Goal: Task Accomplishment & Management: Use online tool/utility

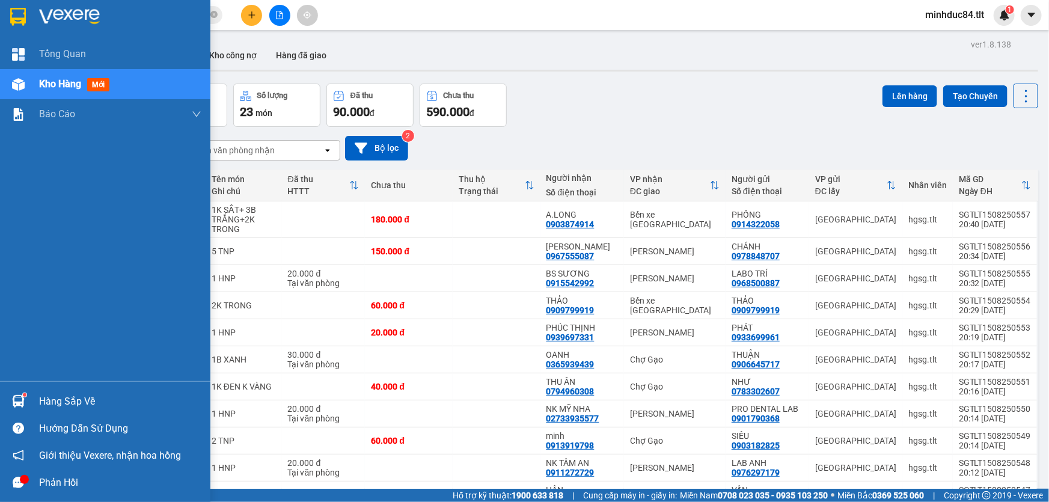
scroll to position [55, 0]
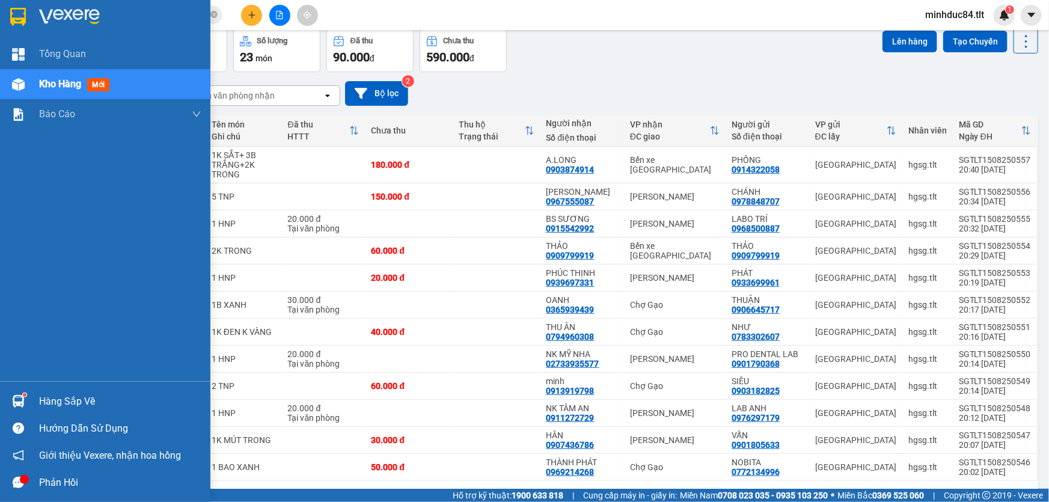
click at [32, 395] on div "Hàng sắp về" at bounding box center [105, 401] width 210 height 27
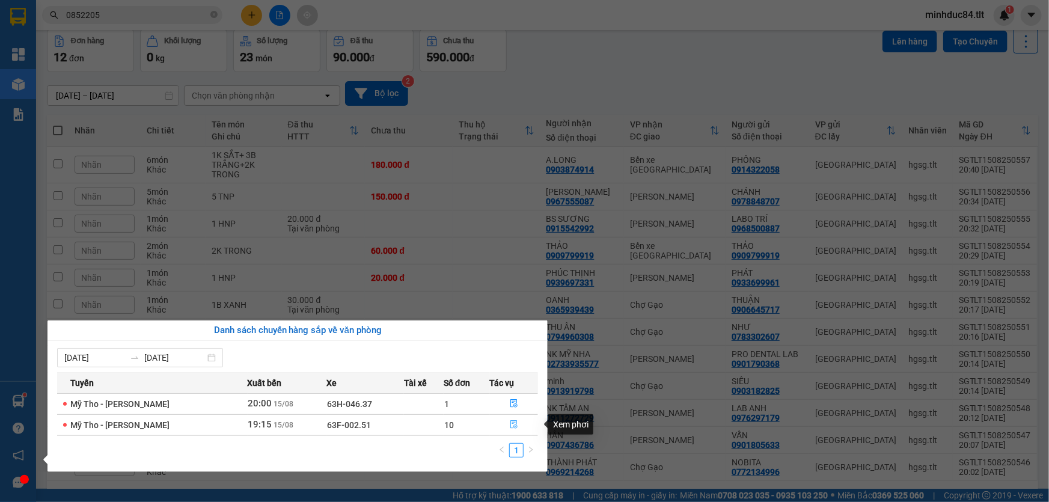
click at [508, 425] on button "button" at bounding box center [513, 424] width 47 height 19
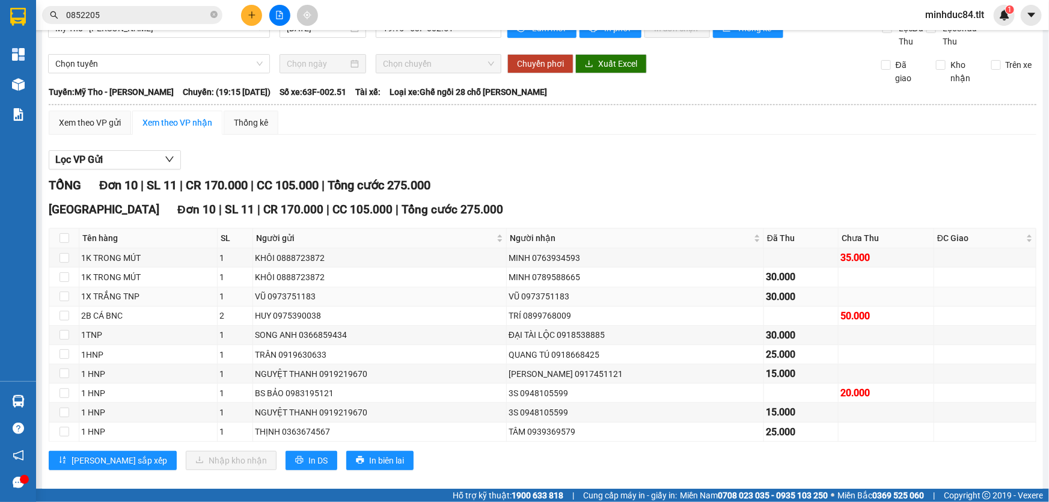
scroll to position [36, 0]
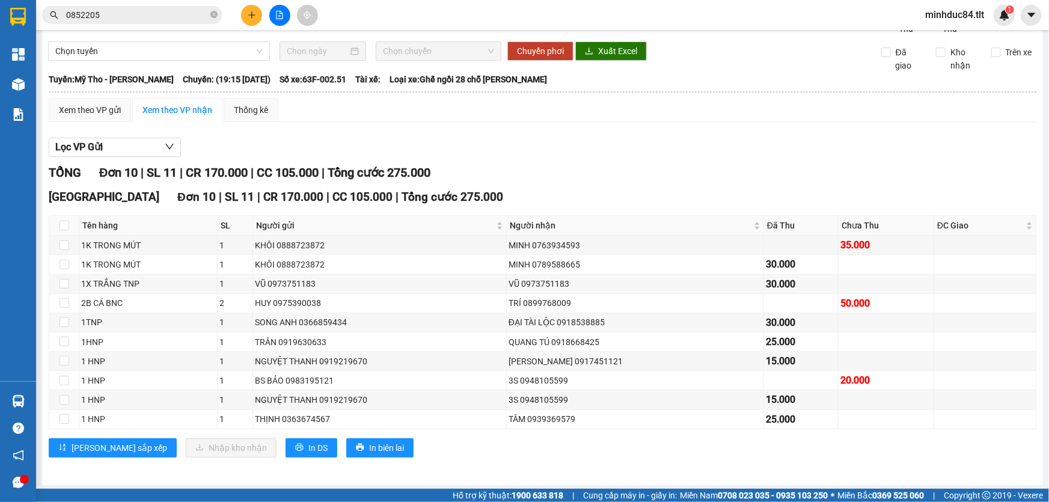
click at [126, 8] on input "0852205" at bounding box center [137, 14] width 142 height 13
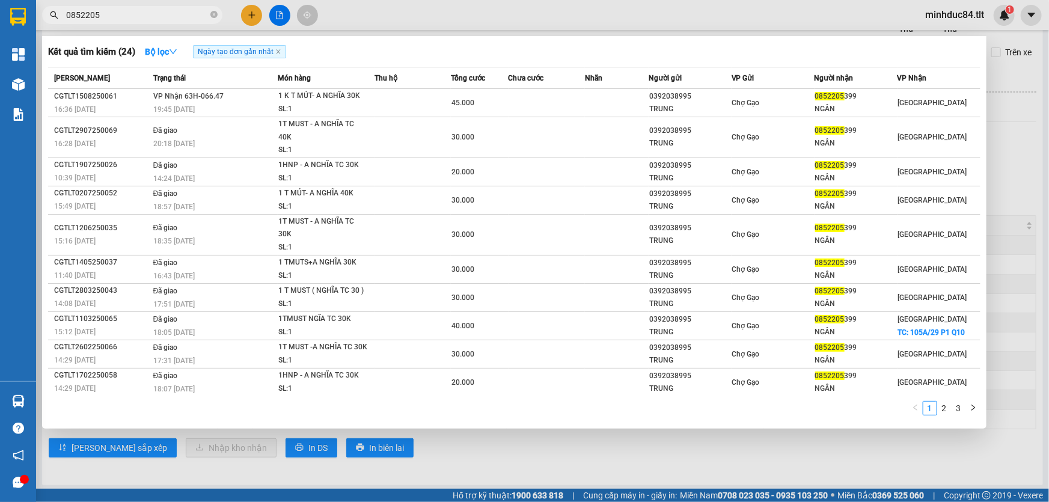
click at [126, 8] on input "0852205" at bounding box center [137, 14] width 142 height 13
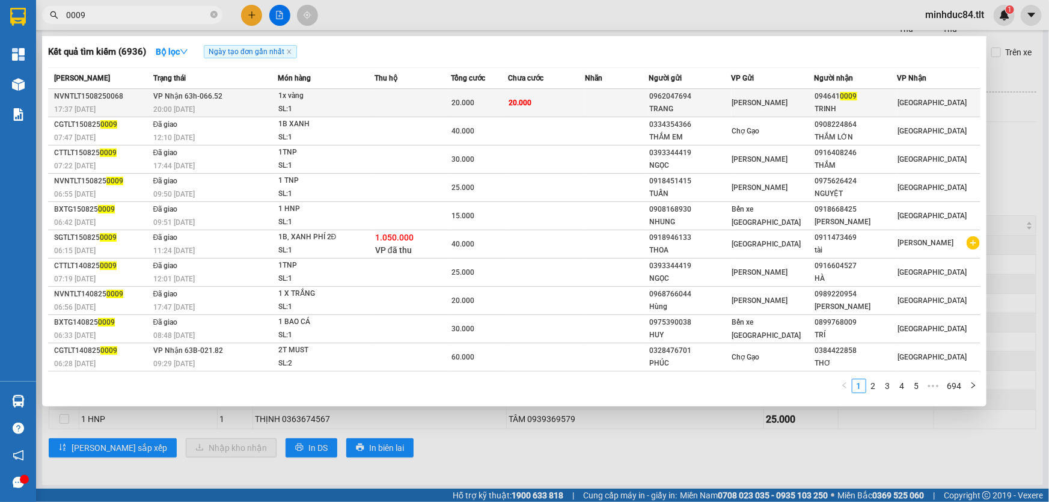
type input "0009"
click at [433, 105] on td at bounding box center [412, 103] width 76 height 28
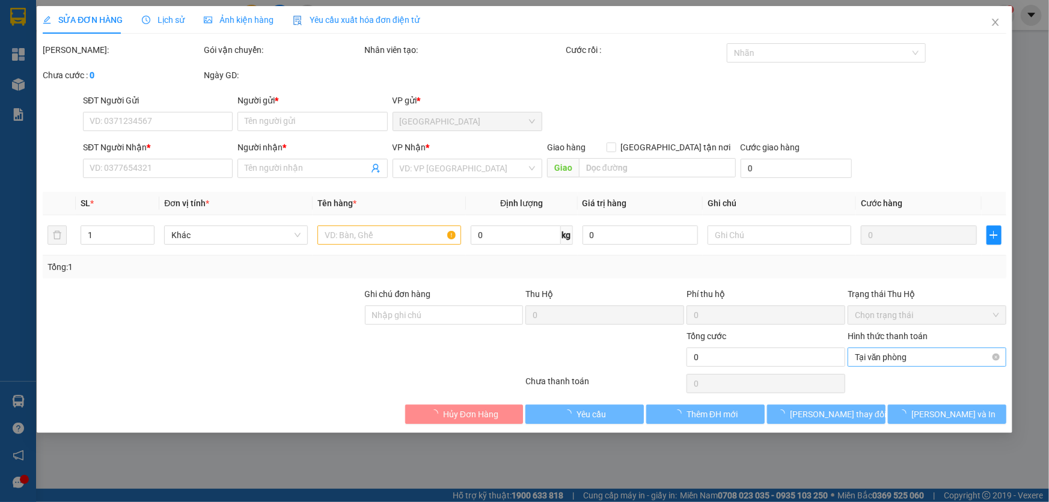
type input "0962047694"
type input "TRANG"
type input "0946410009"
type input "TRINH"
type input "20.000"
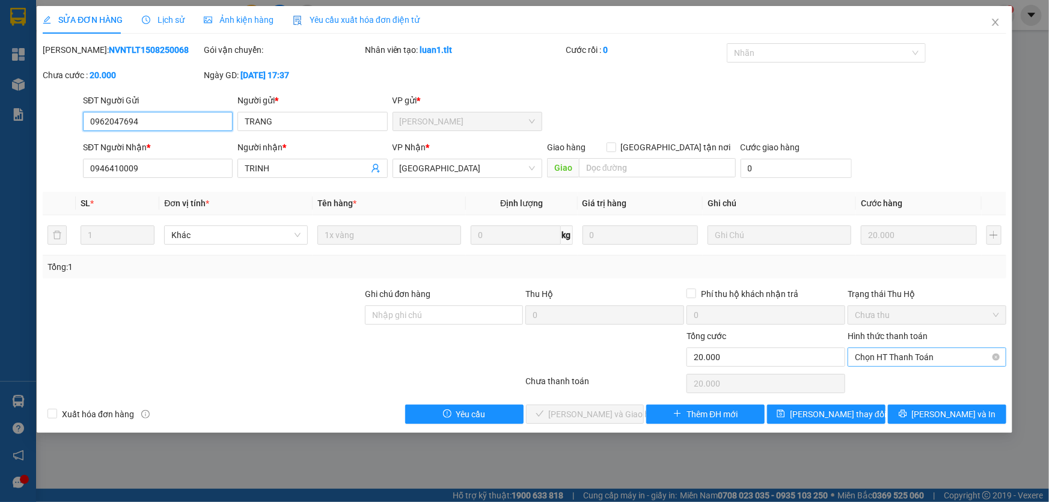
click at [880, 354] on span "Chọn HT Thanh Toán" at bounding box center [926, 357] width 144 height 18
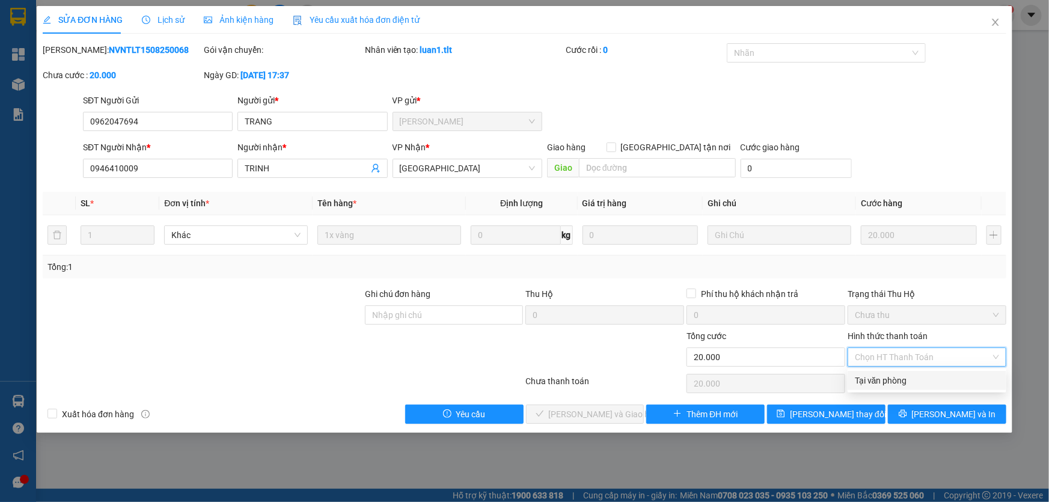
click at [871, 387] on div "Tại văn phòng" at bounding box center [926, 380] width 159 height 19
type input "0"
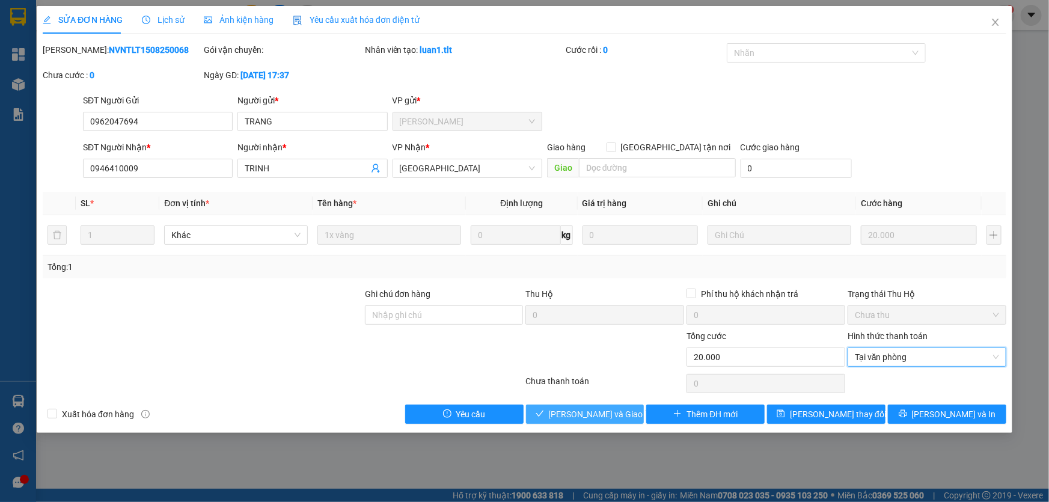
click at [563, 419] on span "[PERSON_NAME] và Giao hàng" at bounding box center [606, 413] width 115 height 13
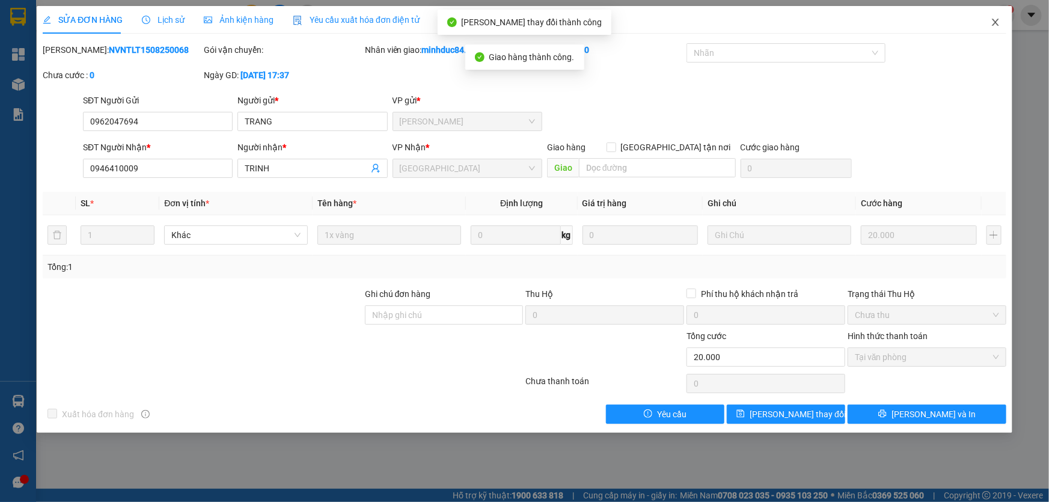
click at [995, 25] on icon "close" at bounding box center [995, 22] width 10 height 10
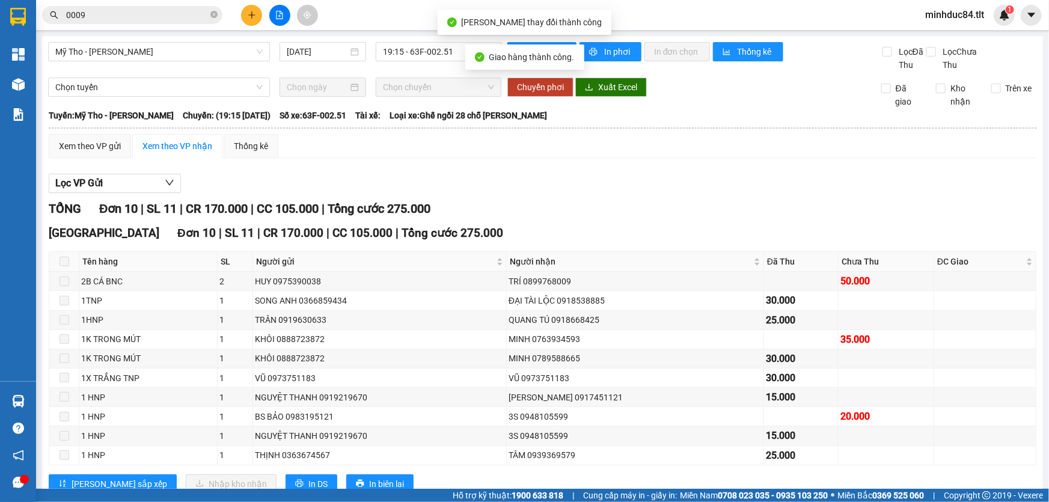
click at [110, 10] on input "0009" at bounding box center [137, 14] width 142 height 13
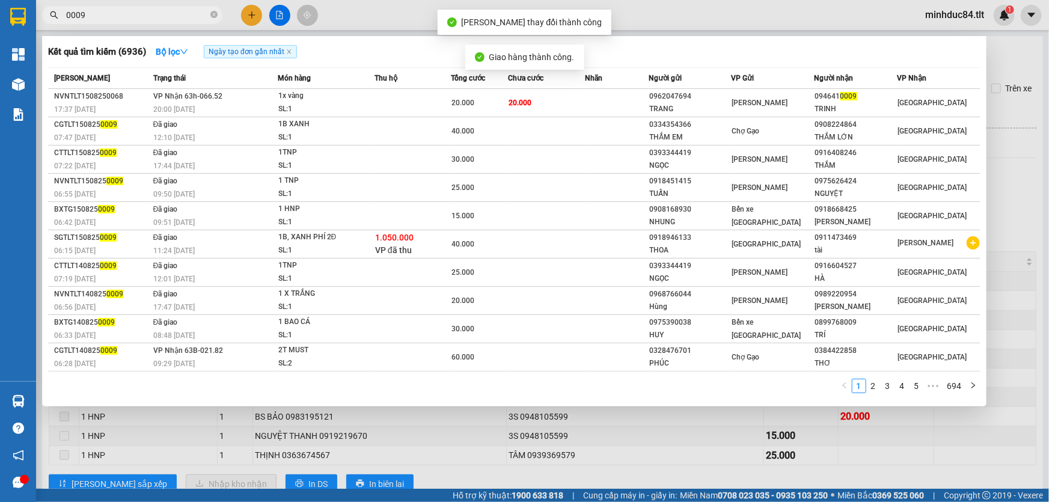
click at [110, 10] on input "0009" at bounding box center [137, 14] width 142 height 13
click at [861, 428] on div at bounding box center [524, 251] width 1049 height 502
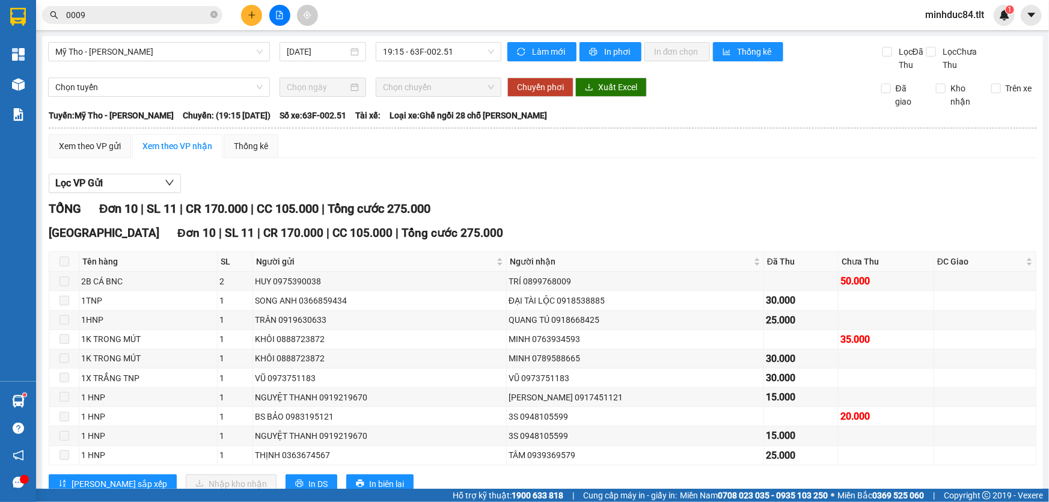
click at [901, 183] on div "Lọc VP Gửi" at bounding box center [542, 184] width 987 height 20
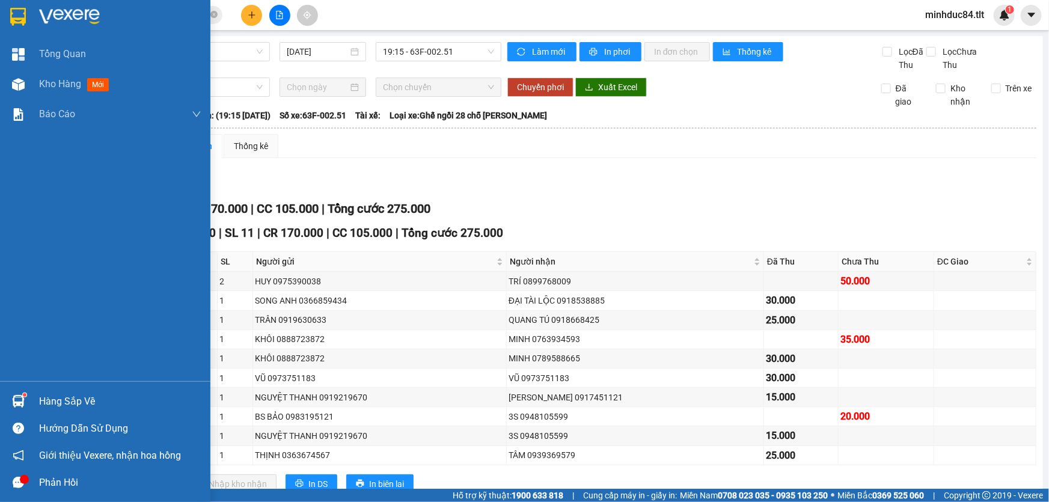
click at [56, 395] on div "Hàng sắp về" at bounding box center [120, 401] width 162 height 18
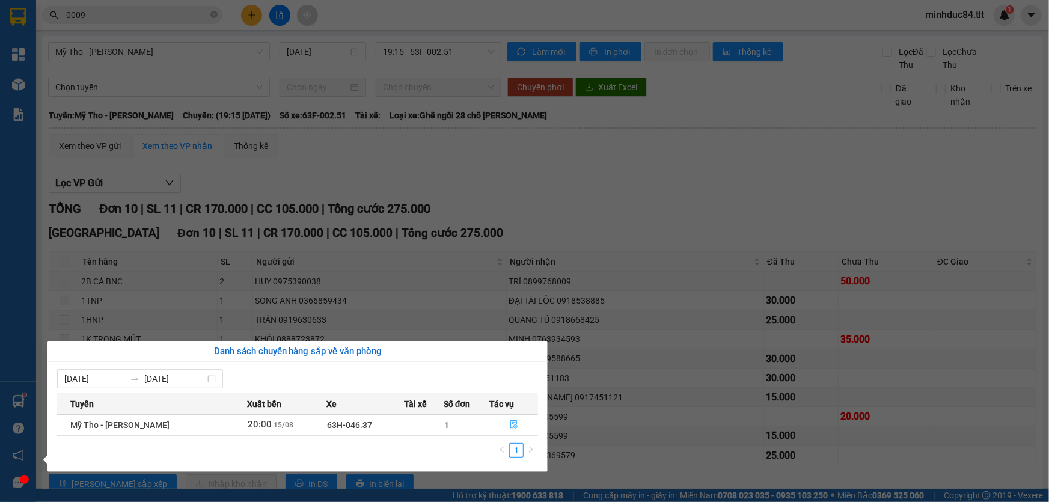
click at [515, 424] on icon "file-done" at bounding box center [514, 424] width 8 height 8
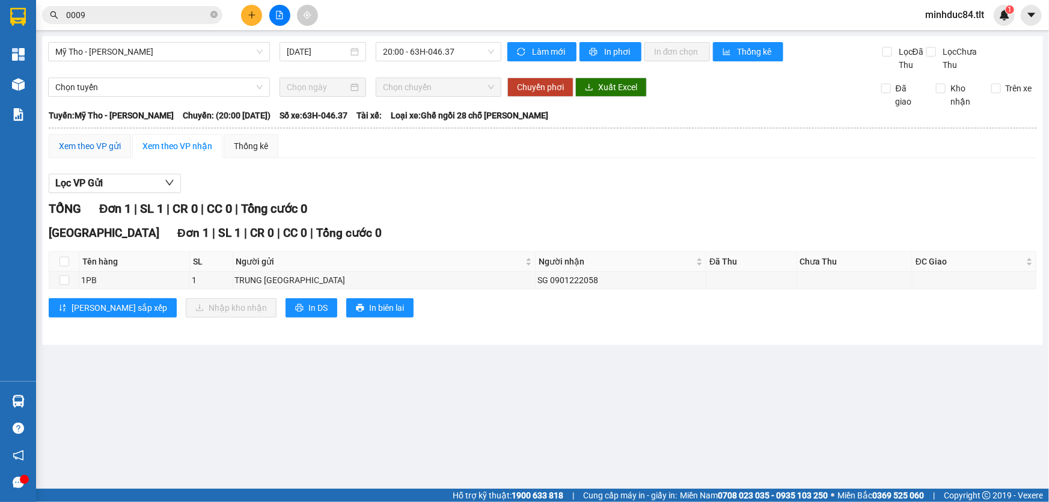
click at [90, 150] on div "Xem theo VP gửi" at bounding box center [90, 145] width 62 height 13
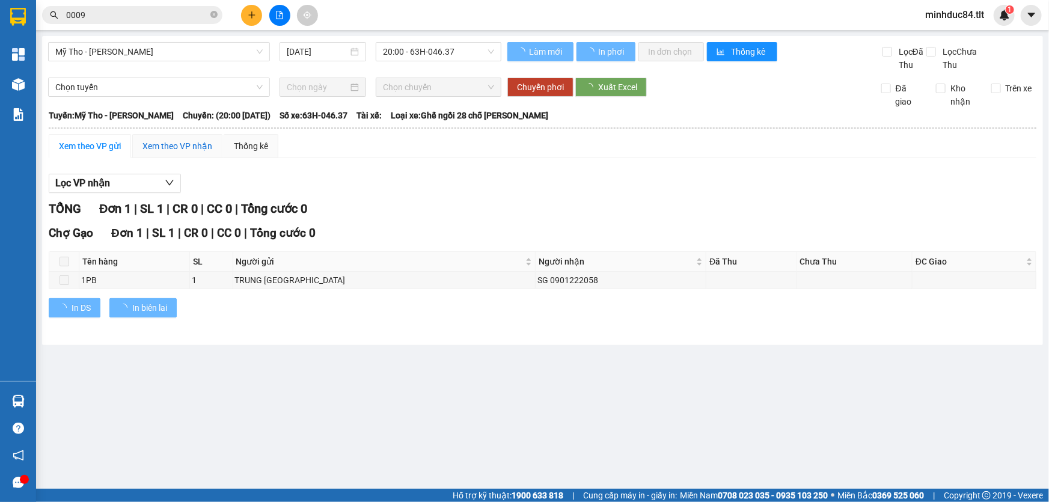
drag, startPoint x: 184, startPoint y: 145, endPoint x: 178, endPoint y: 151, distance: 8.1
click at [184, 144] on div "Xem theo VP nhận" at bounding box center [177, 145] width 70 height 13
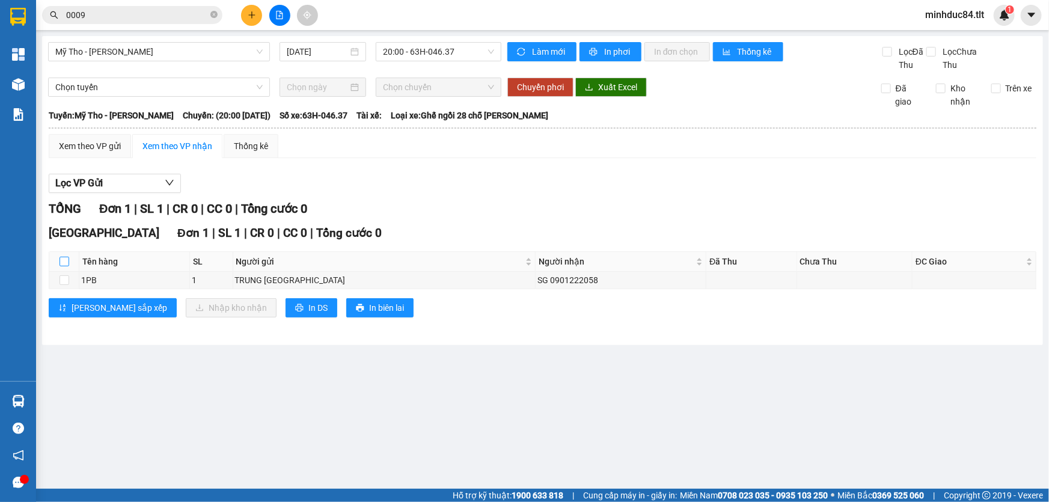
click at [64, 261] on input "checkbox" at bounding box center [64, 262] width 10 height 10
checkbox input "true"
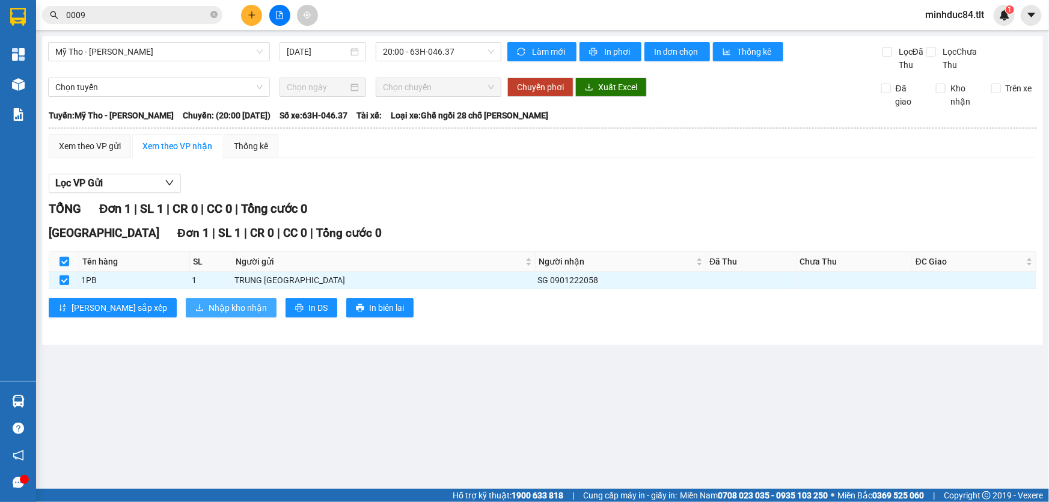
click at [209, 306] on span "Nhập kho nhận" at bounding box center [238, 307] width 58 height 13
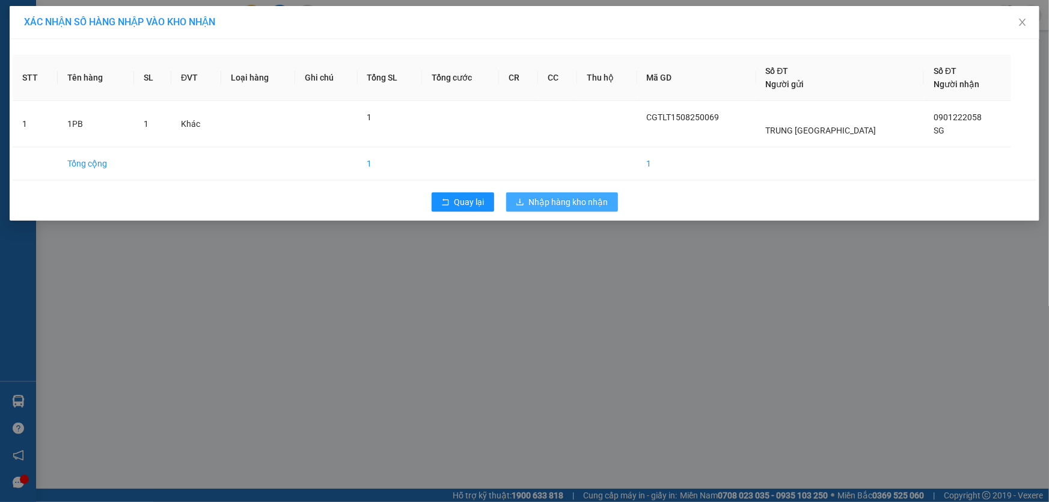
click at [575, 196] on span "Nhập hàng kho nhận" at bounding box center [568, 201] width 79 height 13
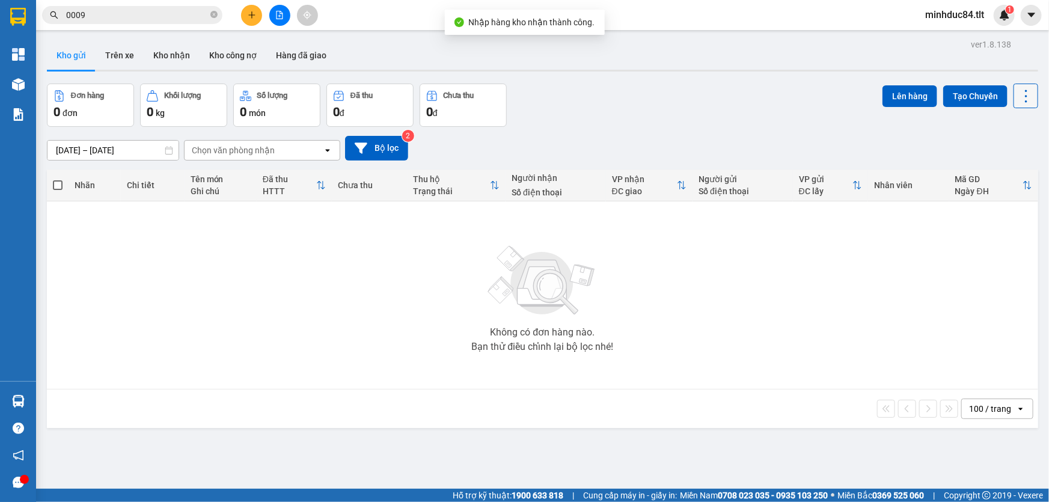
click at [1020, 86] on button at bounding box center [1025, 96] width 25 height 25
click at [999, 162] on li "Làm mới" at bounding box center [996, 171] width 90 height 22
click at [1017, 98] on icon at bounding box center [1025, 96] width 17 height 17
click at [998, 174] on span "Làm mới" at bounding box center [1000, 171] width 33 height 12
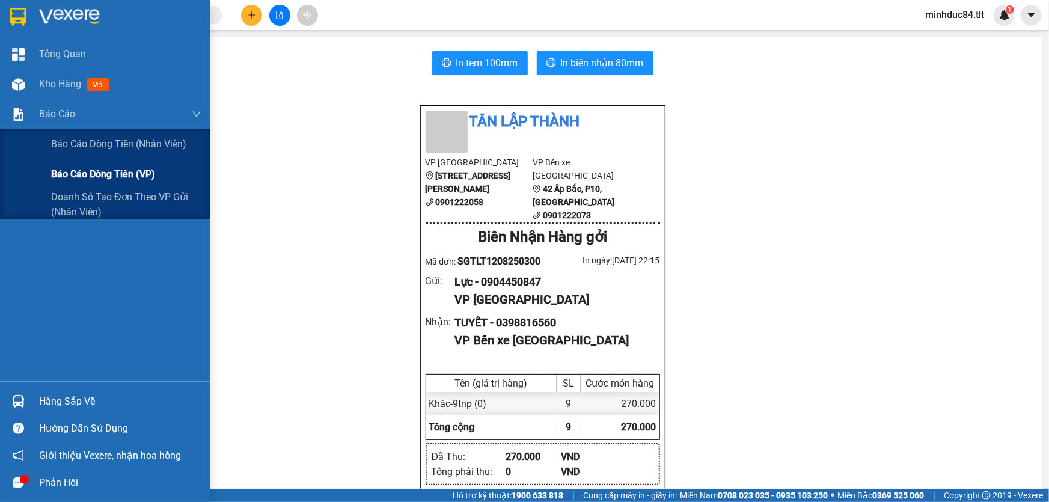
click at [81, 175] on span "Báo cáo dòng tiền (VP)" at bounding box center [103, 173] width 104 height 15
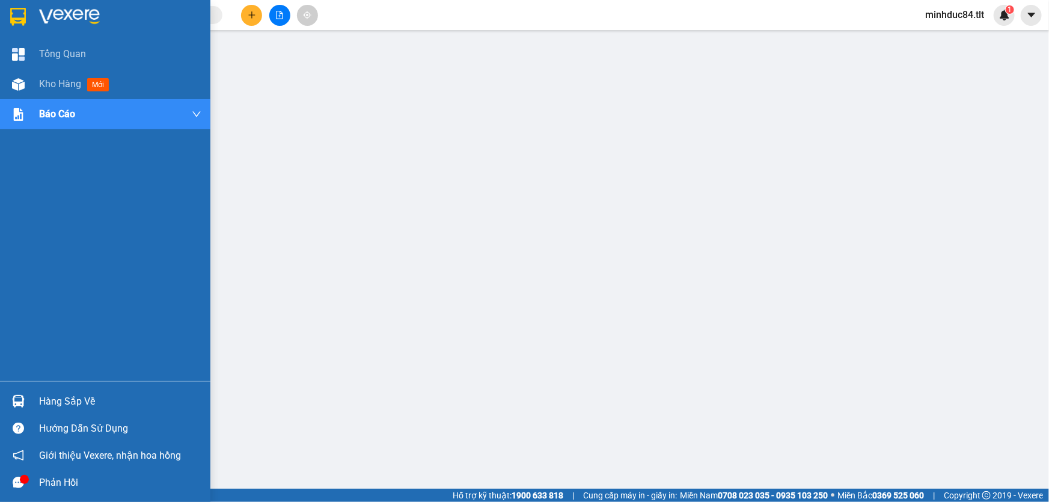
click at [35, 78] on div "Kho hàng mới" at bounding box center [105, 84] width 210 height 30
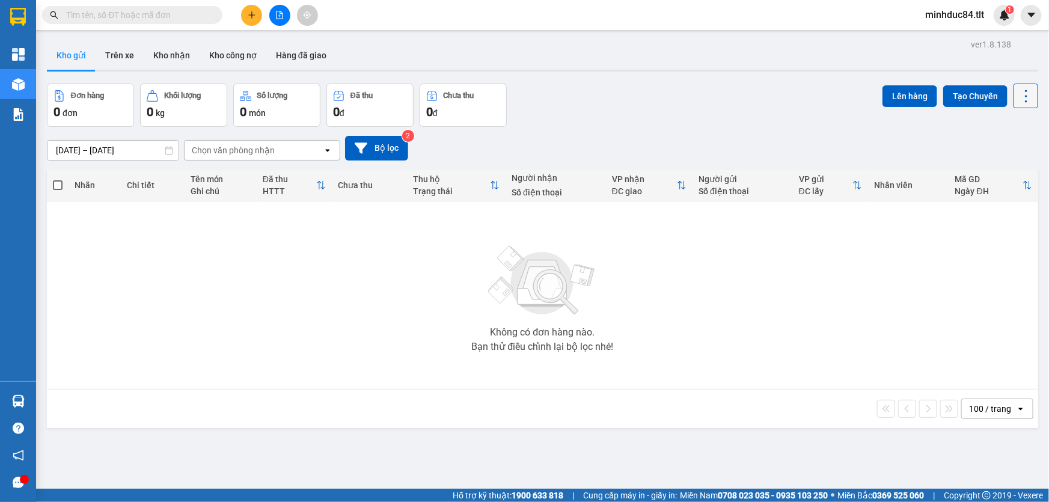
click at [1017, 96] on icon at bounding box center [1025, 96] width 17 height 17
click at [998, 175] on span "Làm mới" at bounding box center [1000, 171] width 33 height 12
